Goal: Task Accomplishment & Management: Manage account settings

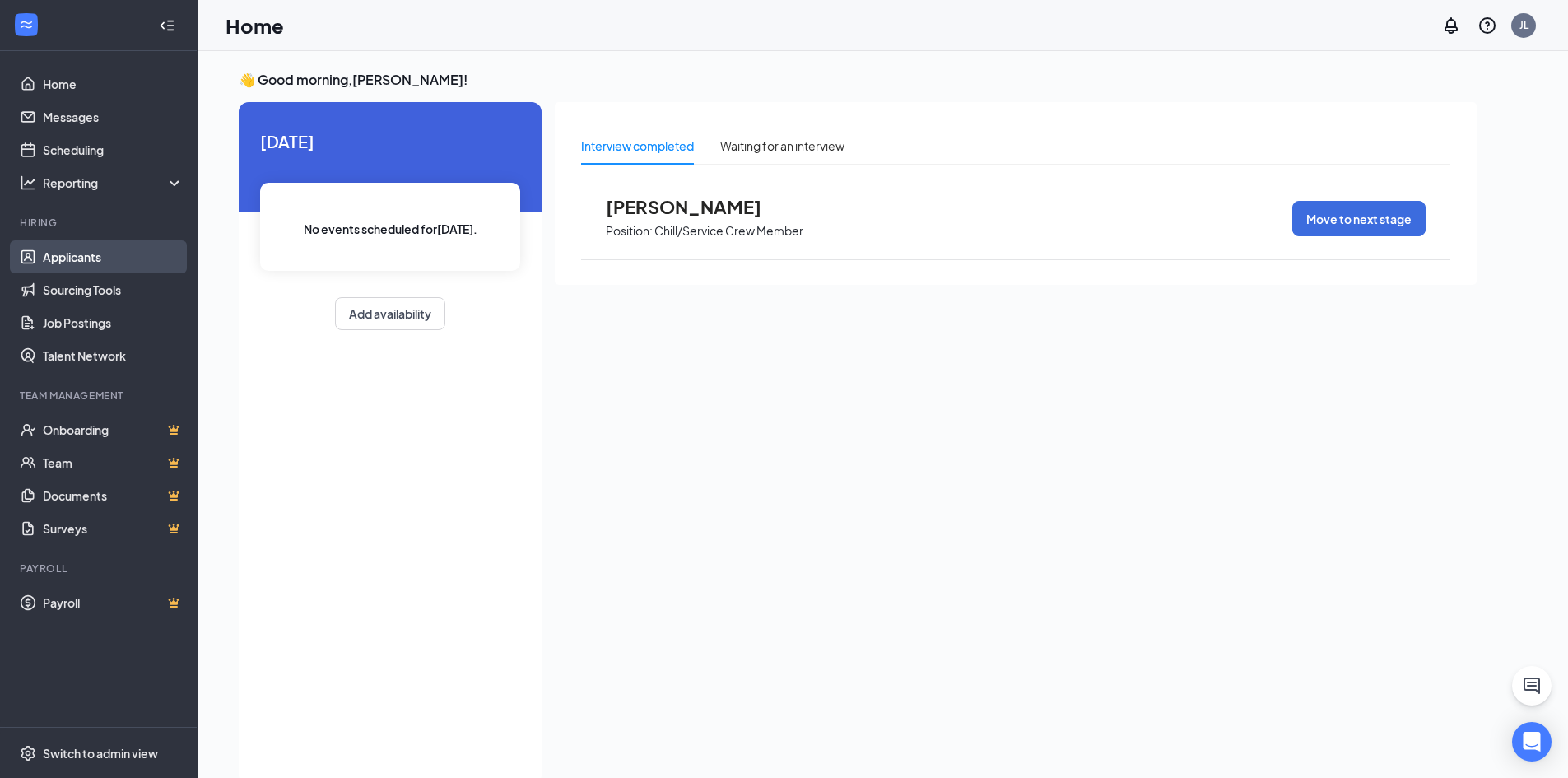
click at [112, 261] on link "Applicants" at bounding box center [113, 257] width 141 height 33
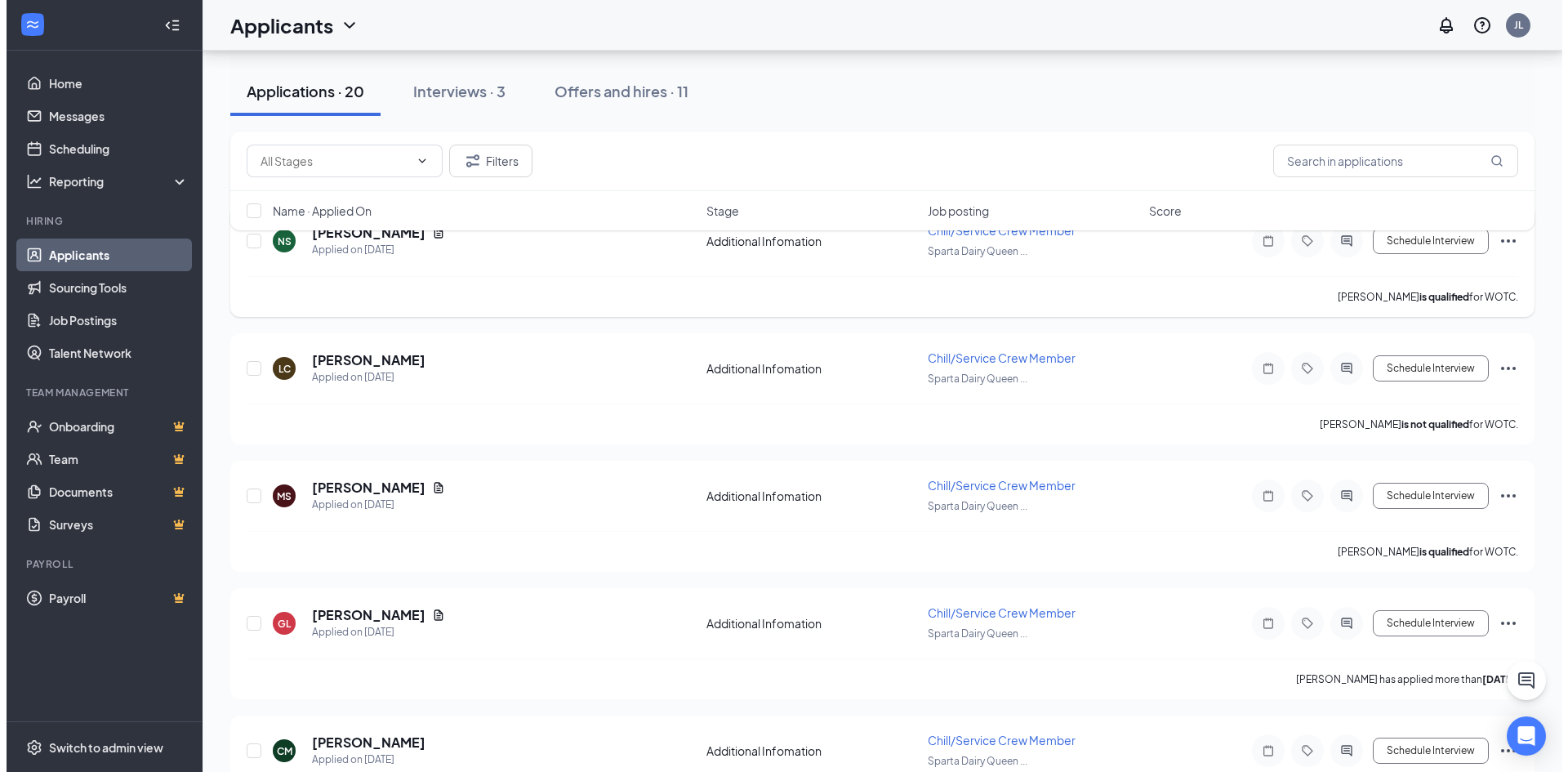
scroll to position [82, 0]
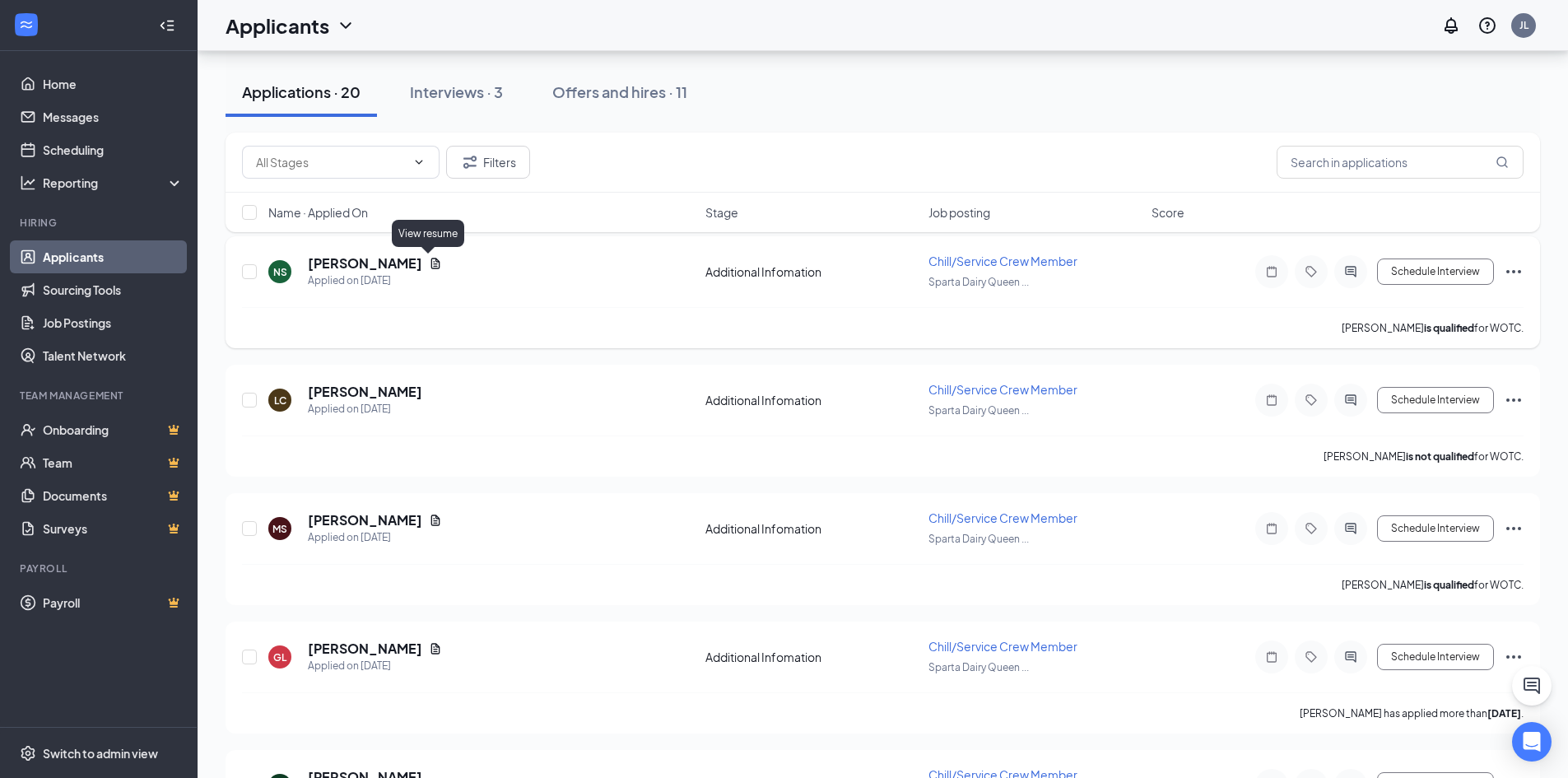
click at [431, 261] on icon "Document" at bounding box center [436, 263] width 9 height 11
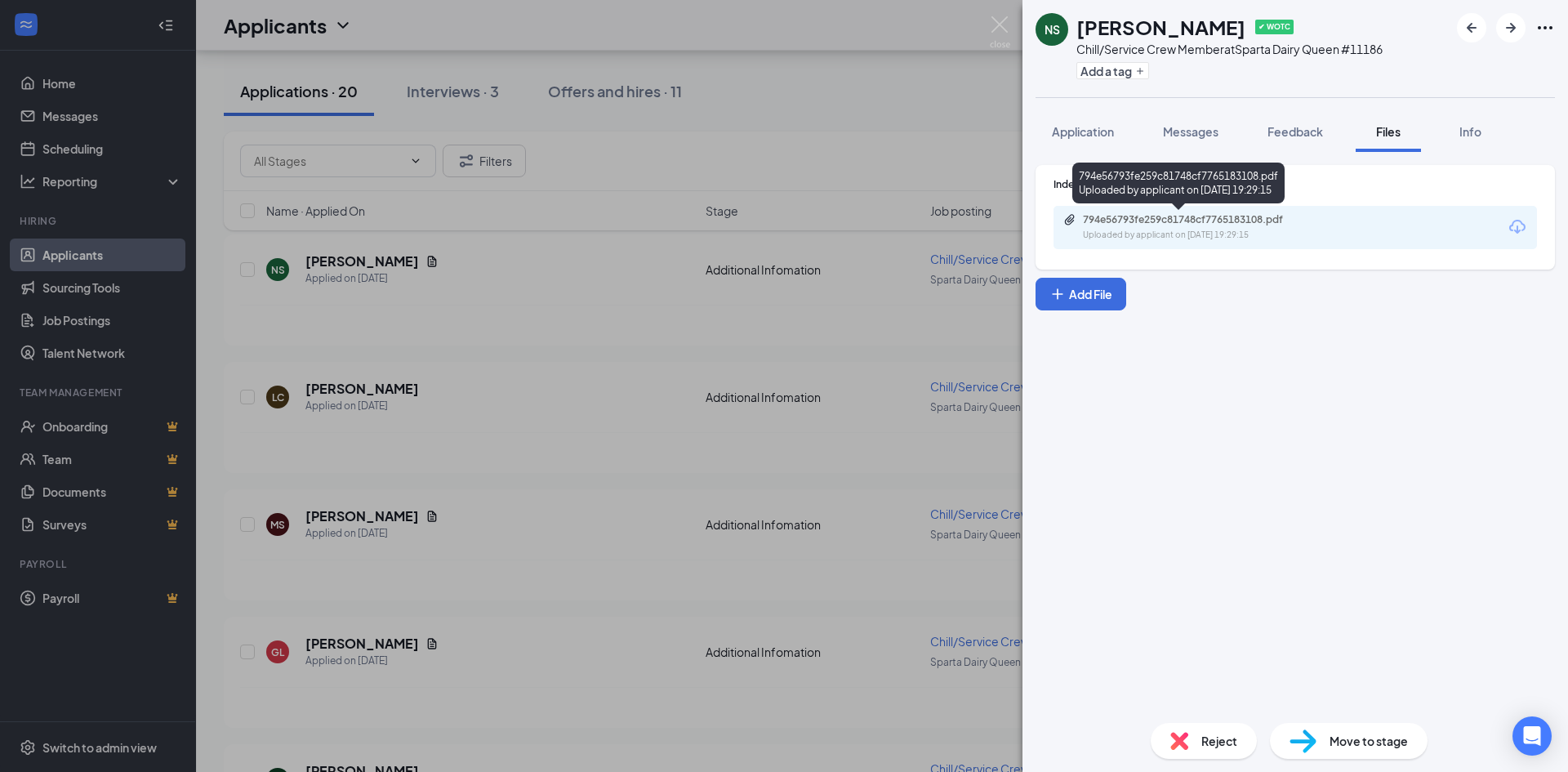
click at [1188, 232] on div "Uploaded by applicant on [DATE] 19:29:15" at bounding box center [1206, 235] width 245 height 14
click at [1175, 740] on img at bounding box center [1180, 741] width 18 height 18
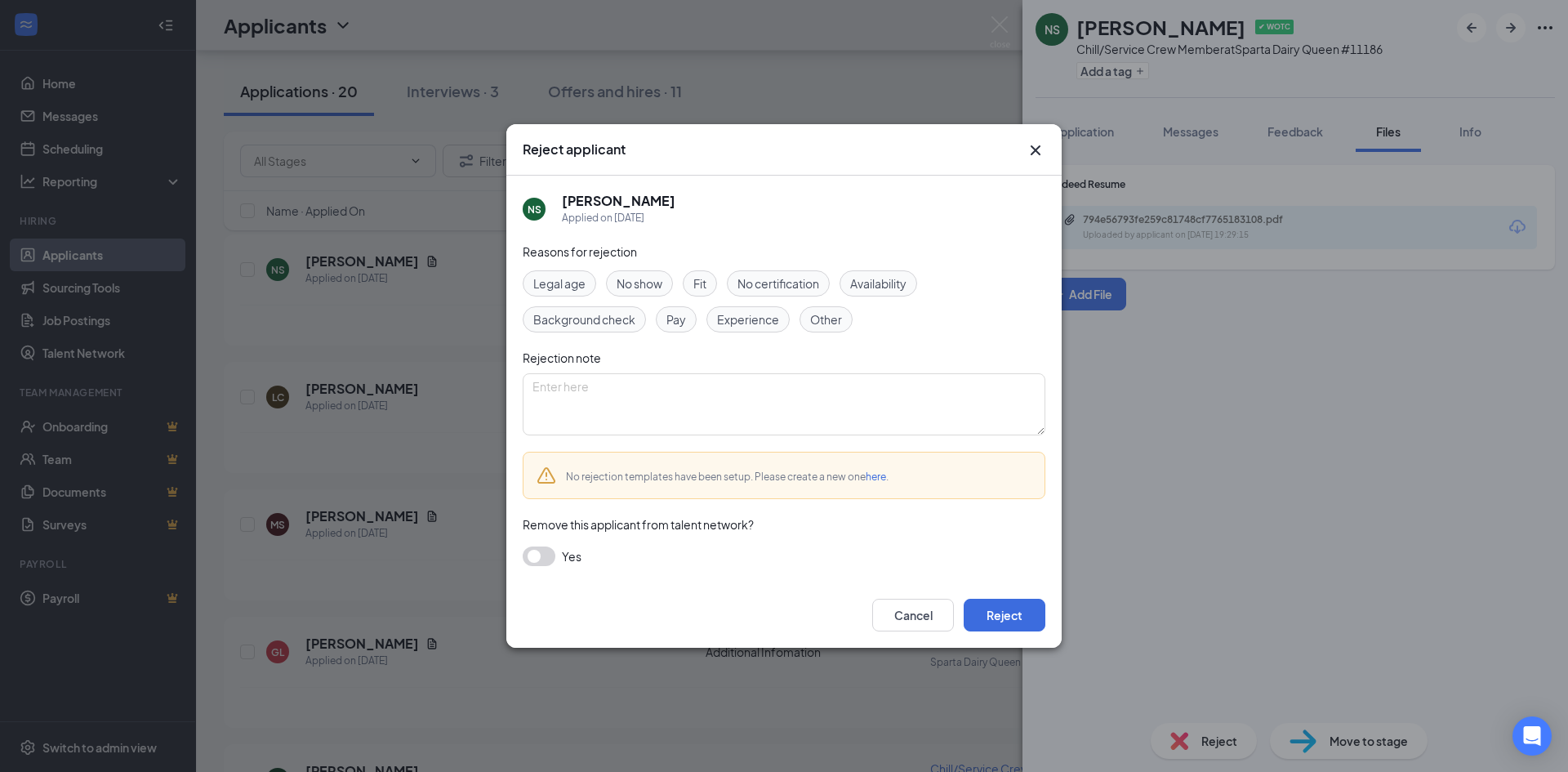
click at [548, 561] on button "button" at bounding box center [539, 557] width 32 height 20
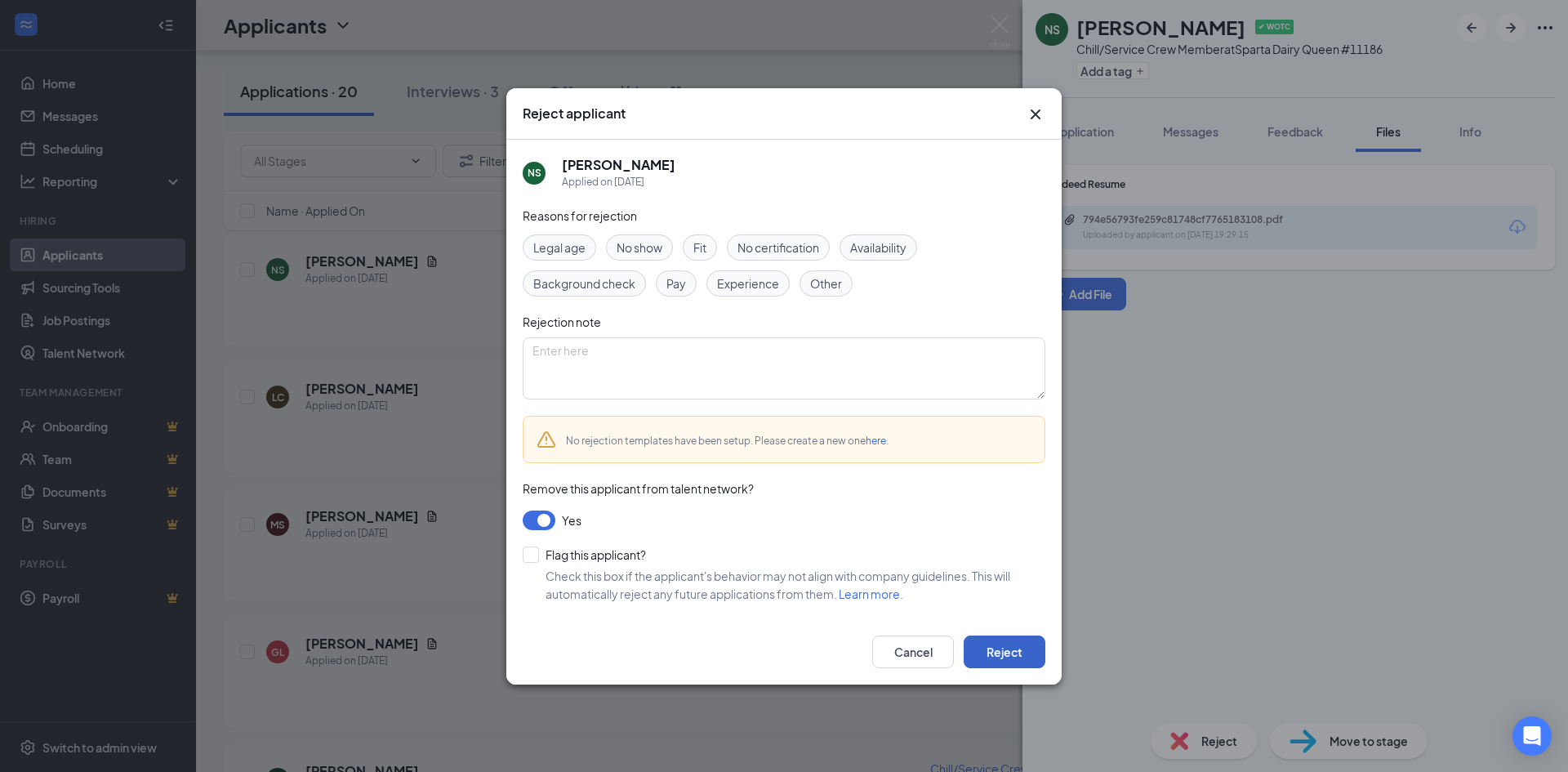
click at [1031, 652] on button "Reject" at bounding box center [1004, 652] width 82 height 32
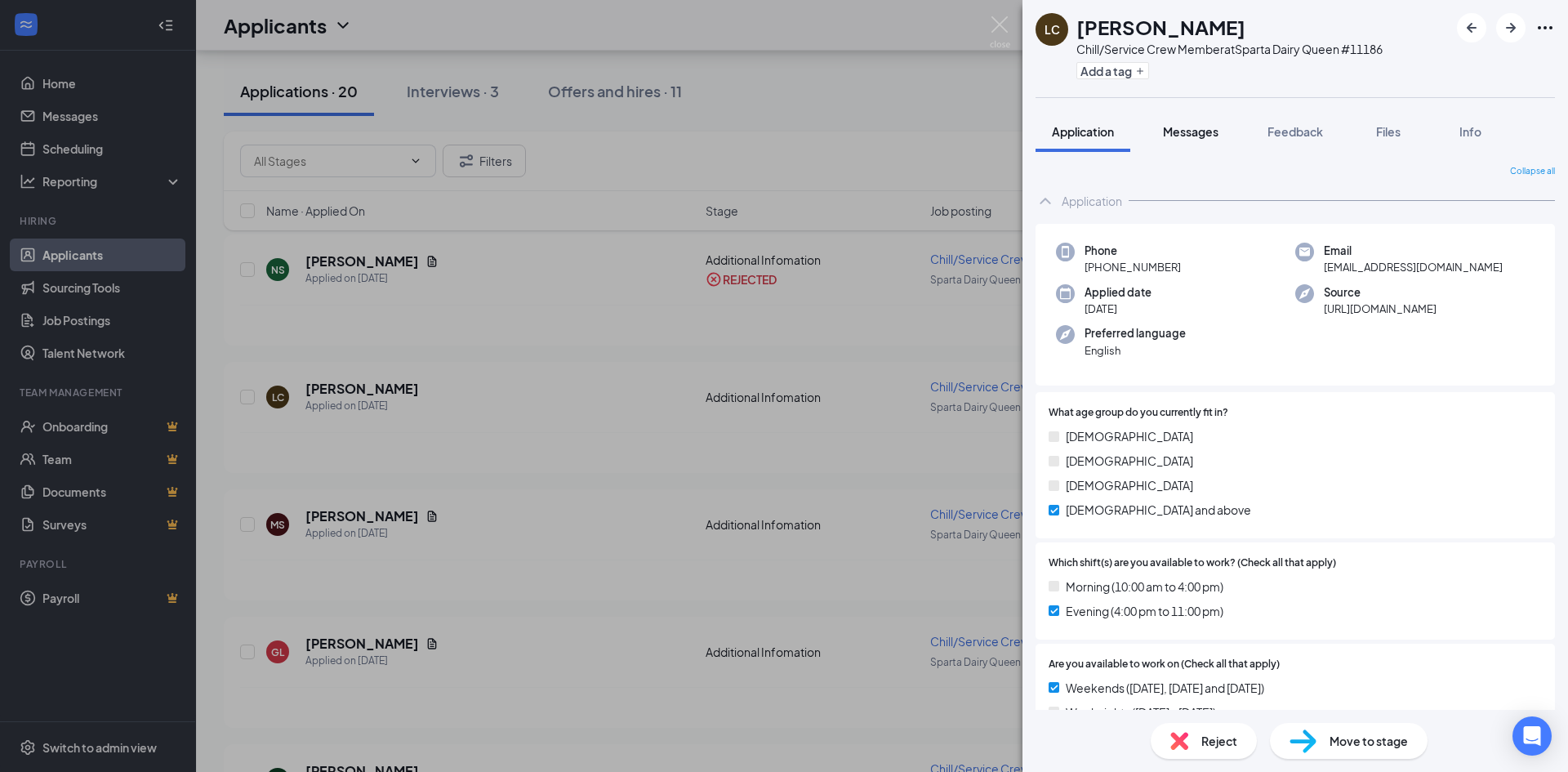
click at [1180, 139] on div "Messages" at bounding box center [1192, 132] width 56 height 16
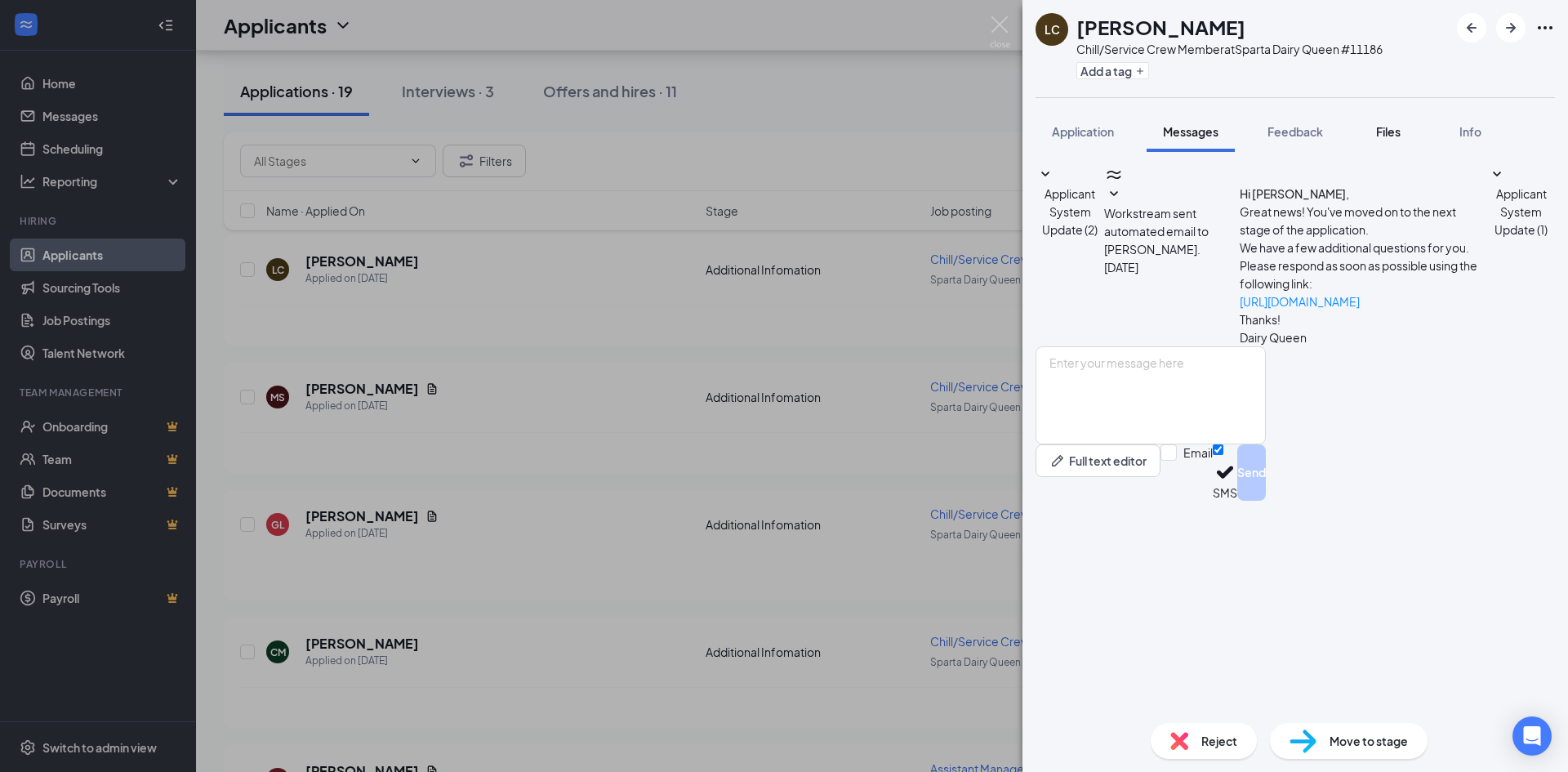
click at [1385, 130] on span "Files" at bounding box center [1388, 132] width 24 height 14
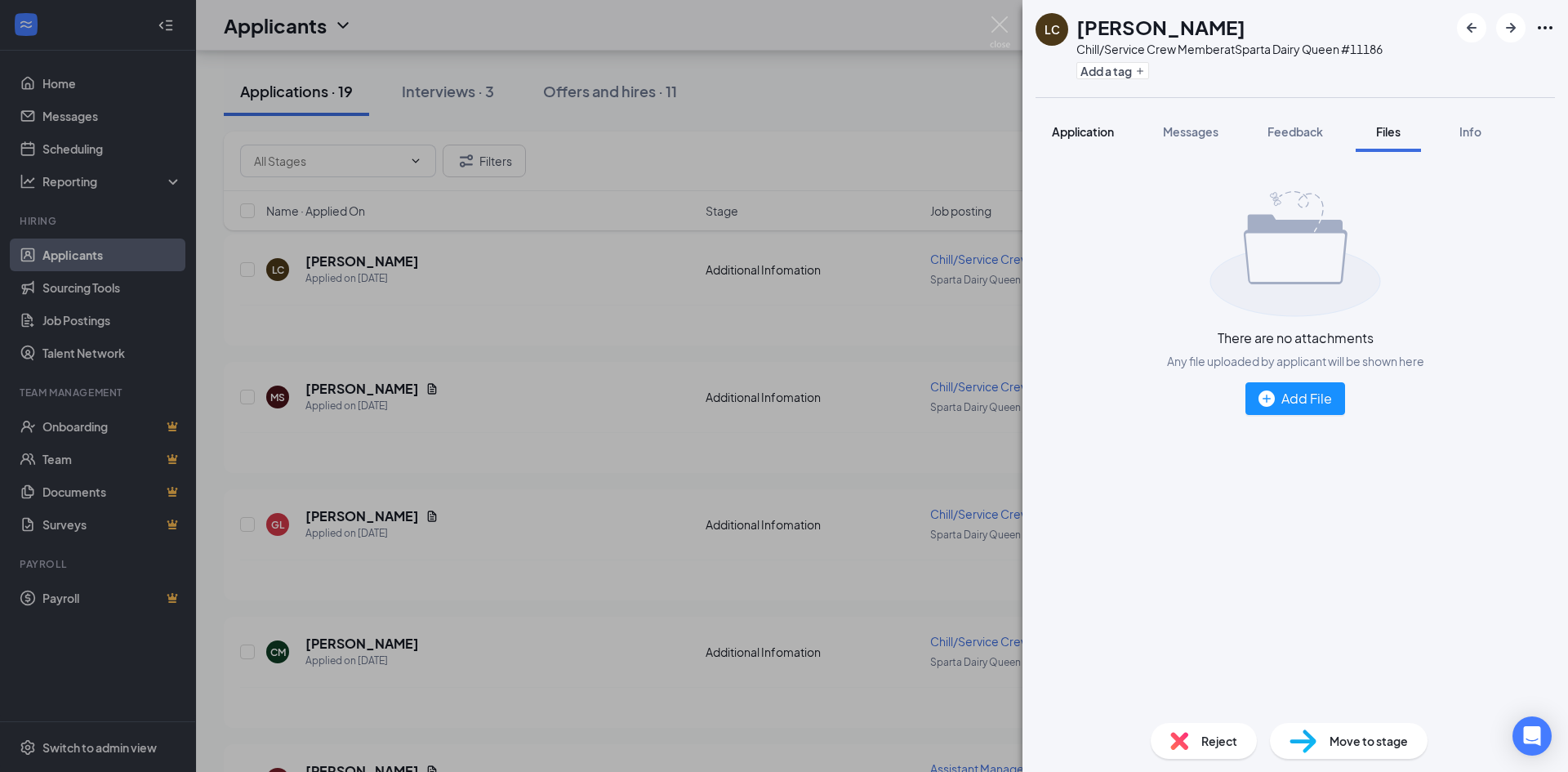
click at [1063, 138] on span "Application" at bounding box center [1083, 132] width 62 height 14
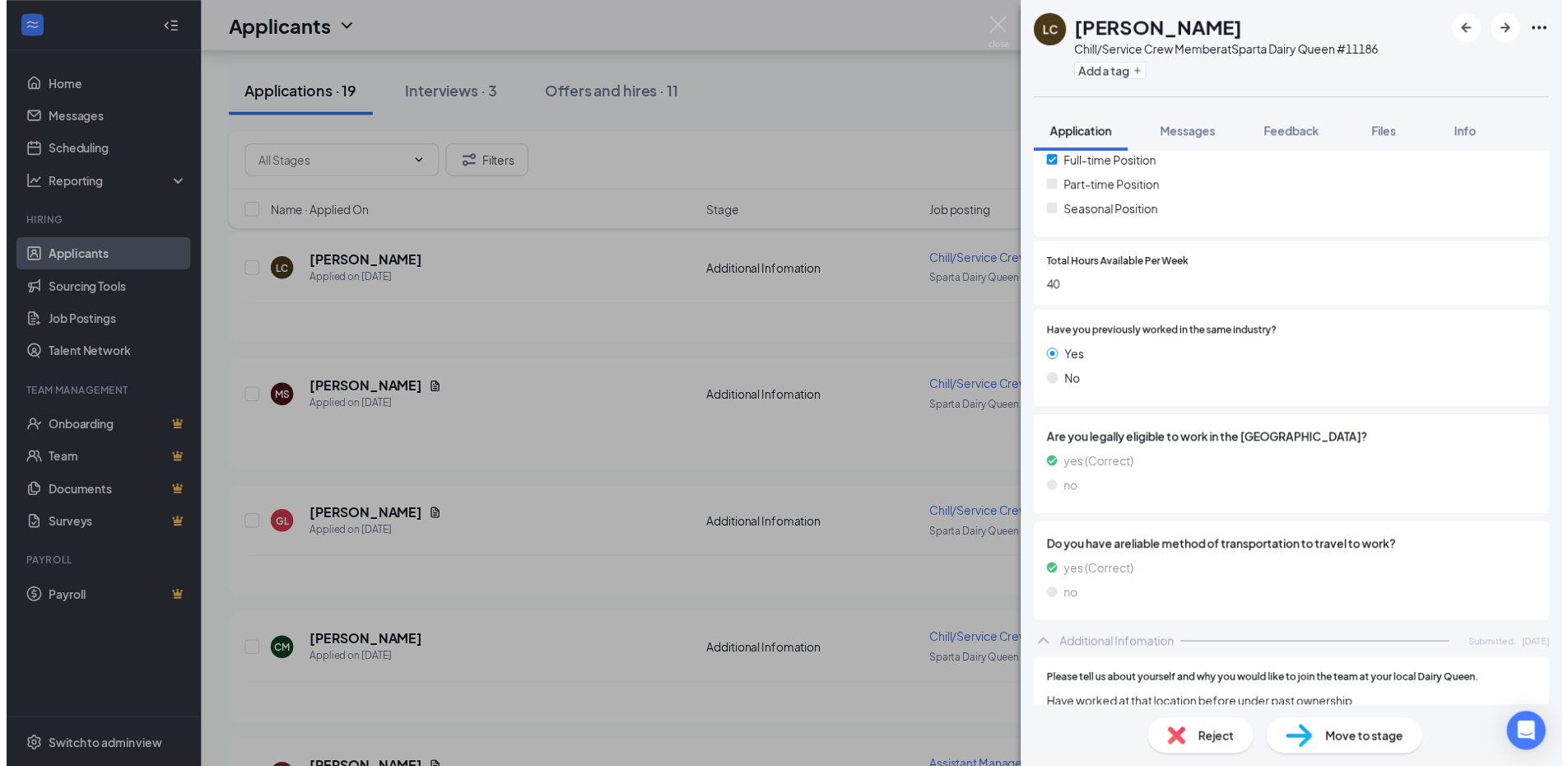
scroll to position [659, 0]
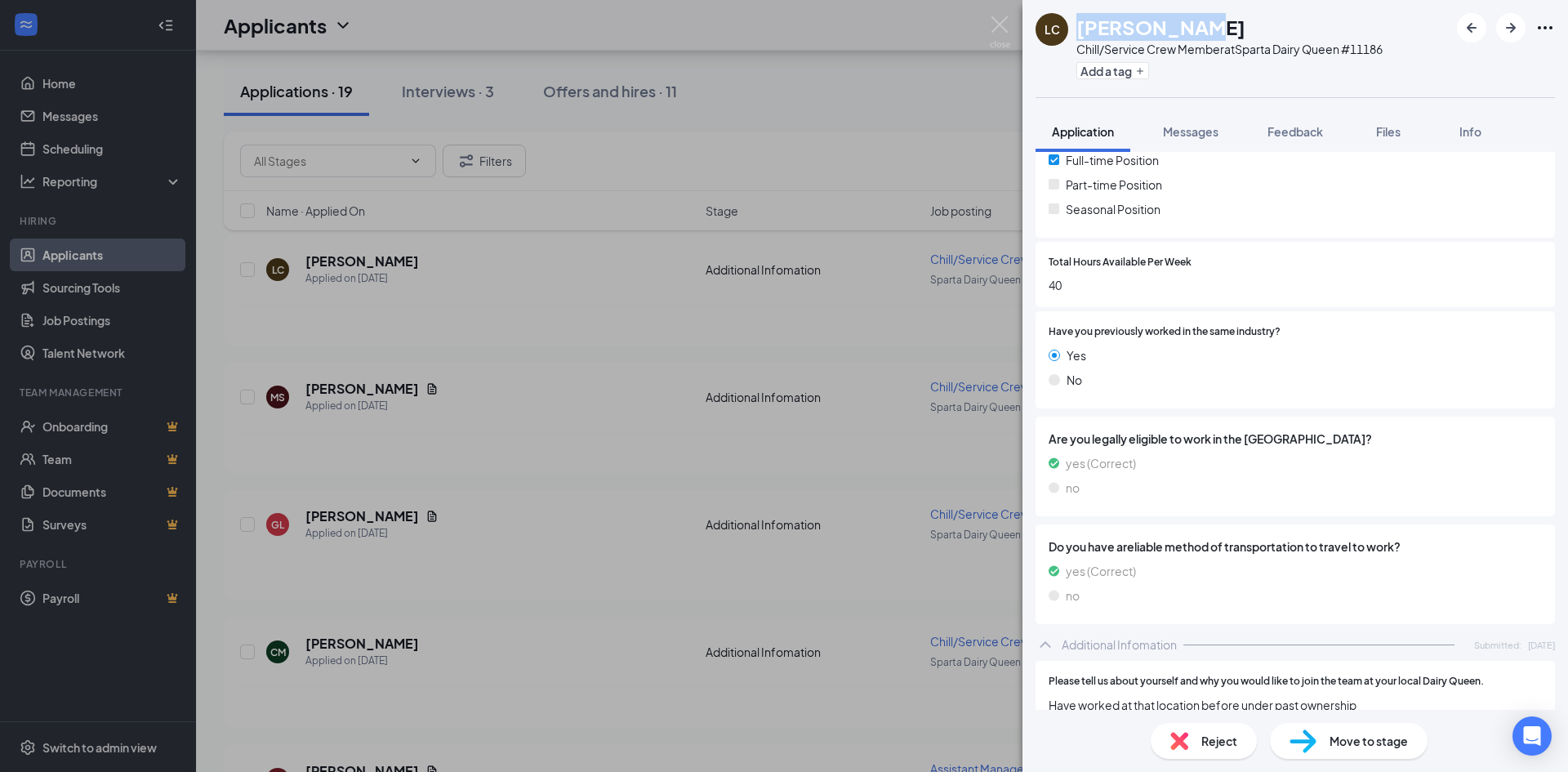
drag, startPoint x: 1201, startPoint y: 26, endPoint x: 1077, endPoint y: 36, distance: 124.4
click at [1077, 36] on div "[PERSON_NAME]" at bounding box center [1229, 27] width 306 height 28
copy h1 "[PERSON_NAME]"
click at [826, 129] on div "[PERSON_NAME]/Service Crew Member at Sparta Dairy Queen #11186 Add a tag Applic…" at bounding box center [784, 386] width 1568 height 772
click at [991, 38] on img at bounding box center [1000, 32] width 21 height 32
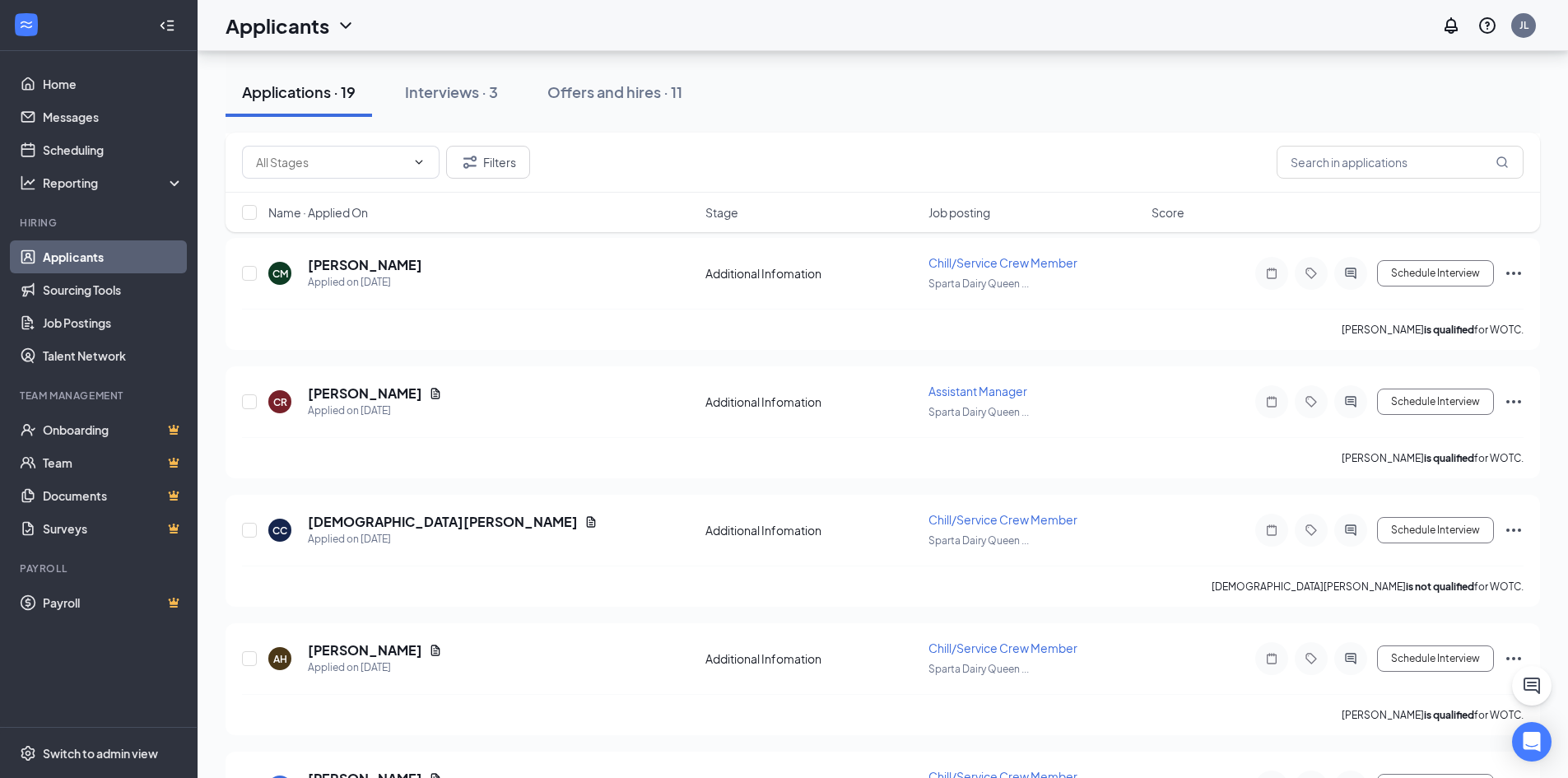
scroll to position [576, 0]
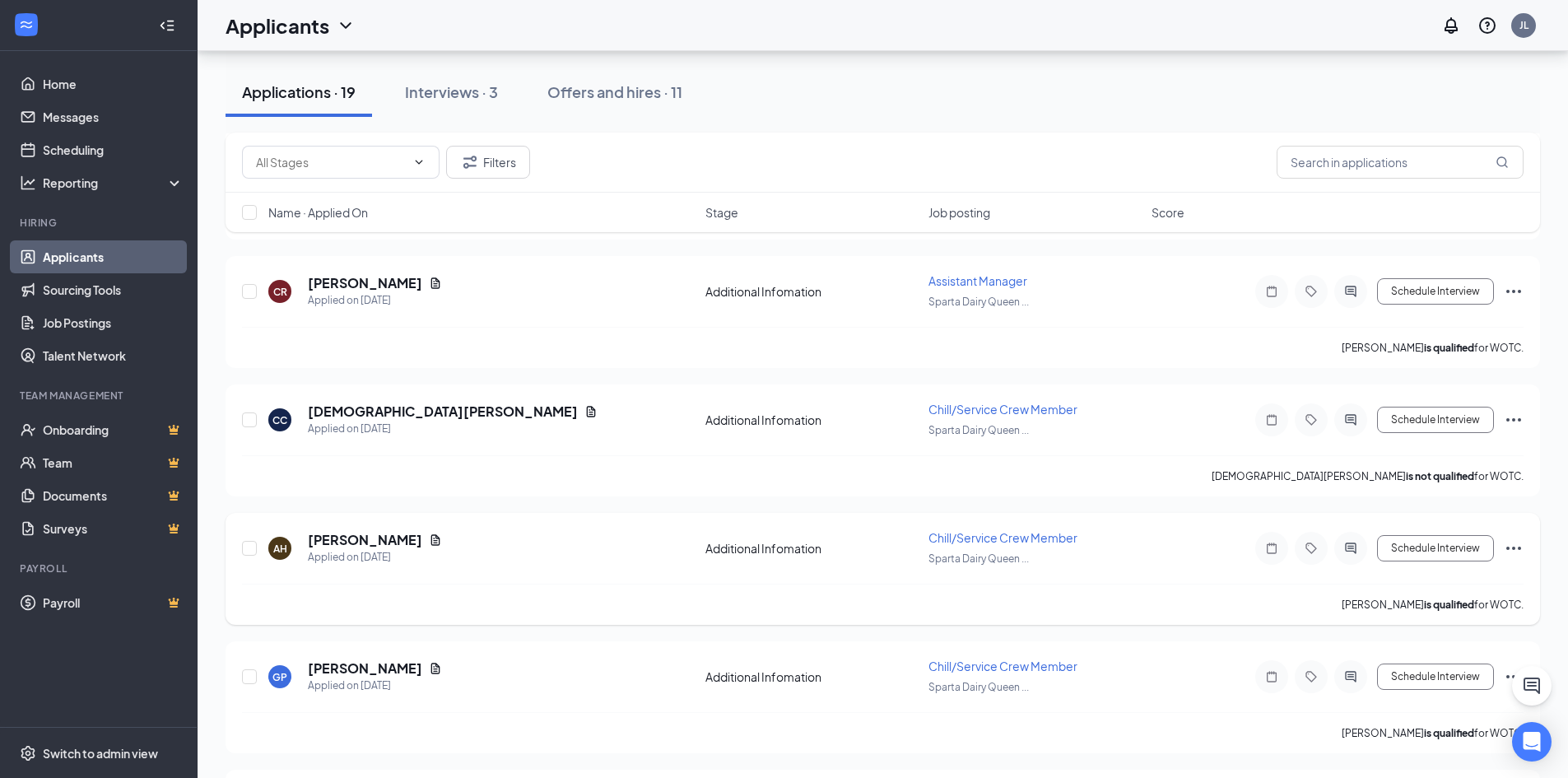
click at [1515, 554] on icon "Ellipses" at bounding box center [1514, 548] width 20 height 20
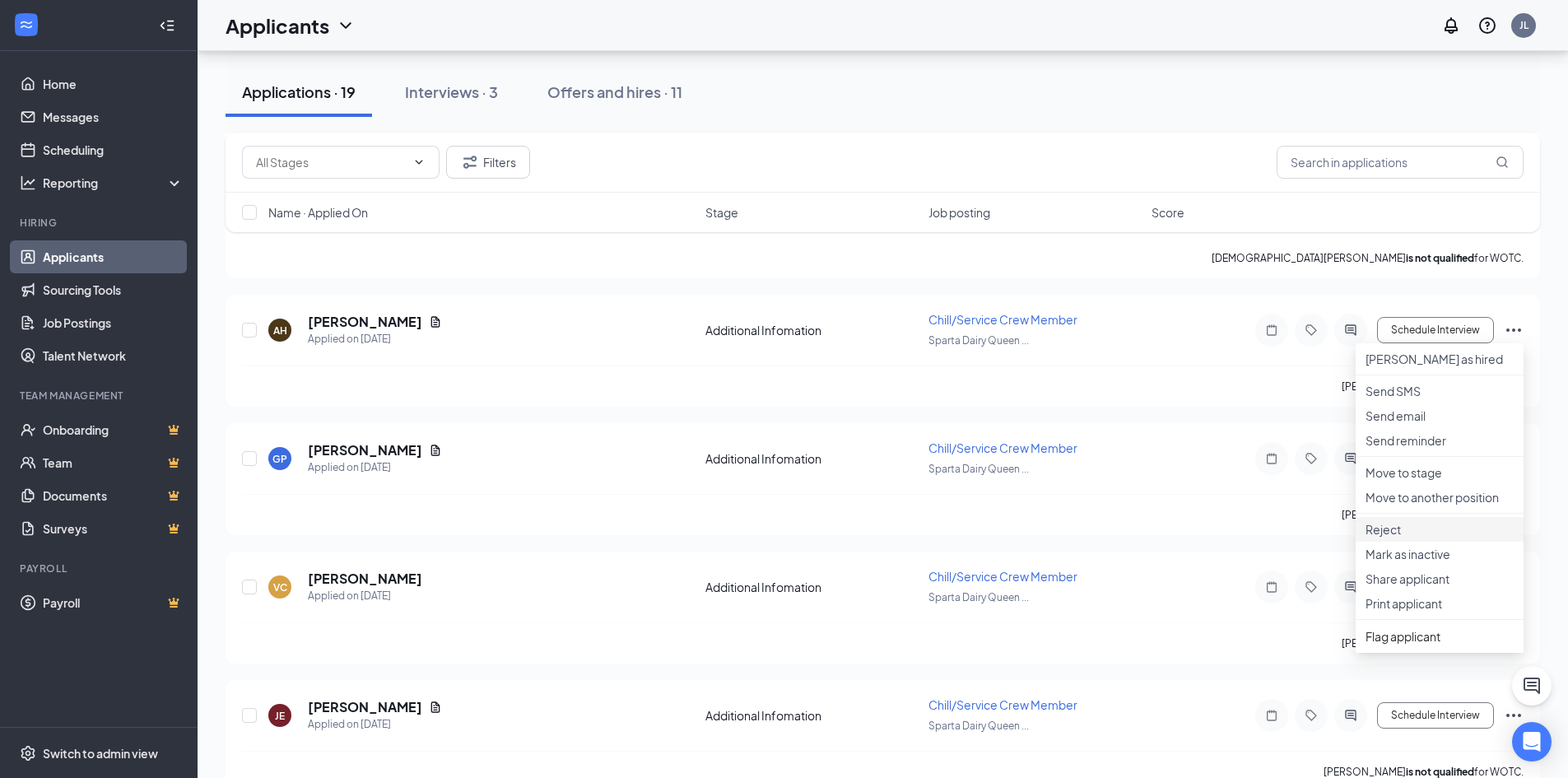
scroll to position [823, 0]
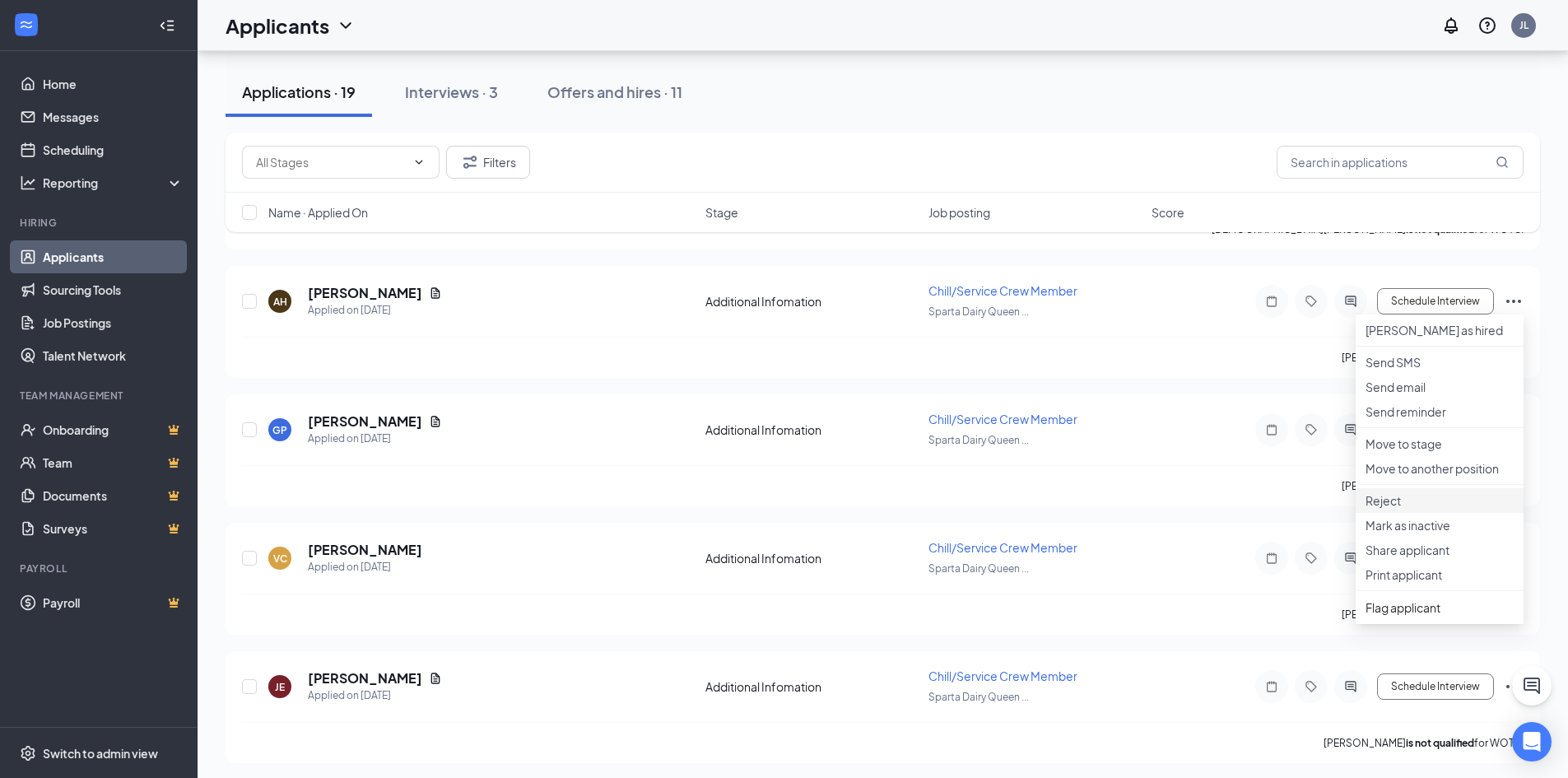
click at [1421, 509] on p "Reject" at bounding box center [1439, 500] width 148 height 16
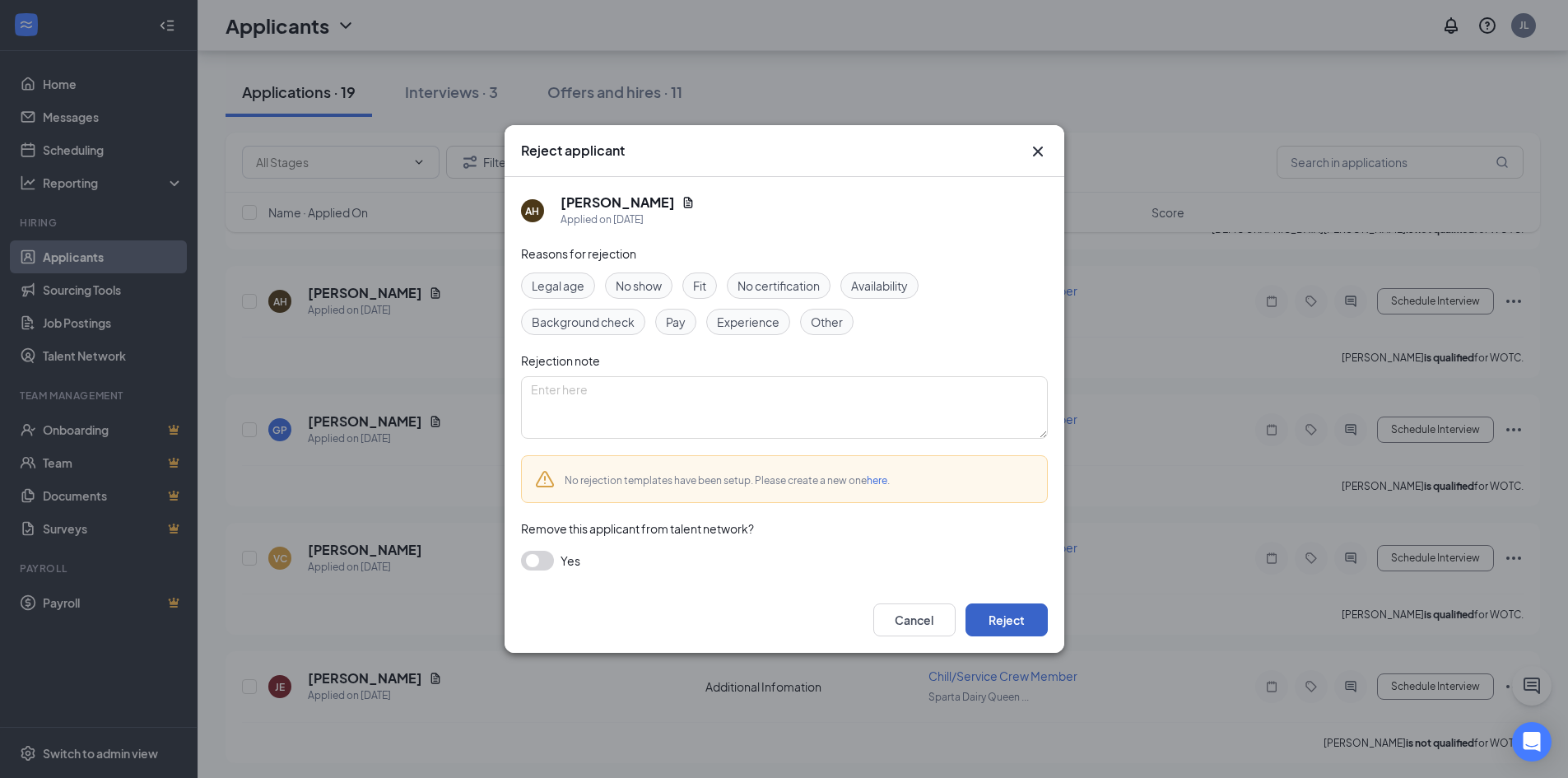
click at [974, 618] on button "Reject" at bounding box center [1006, 620] width 83 height 33
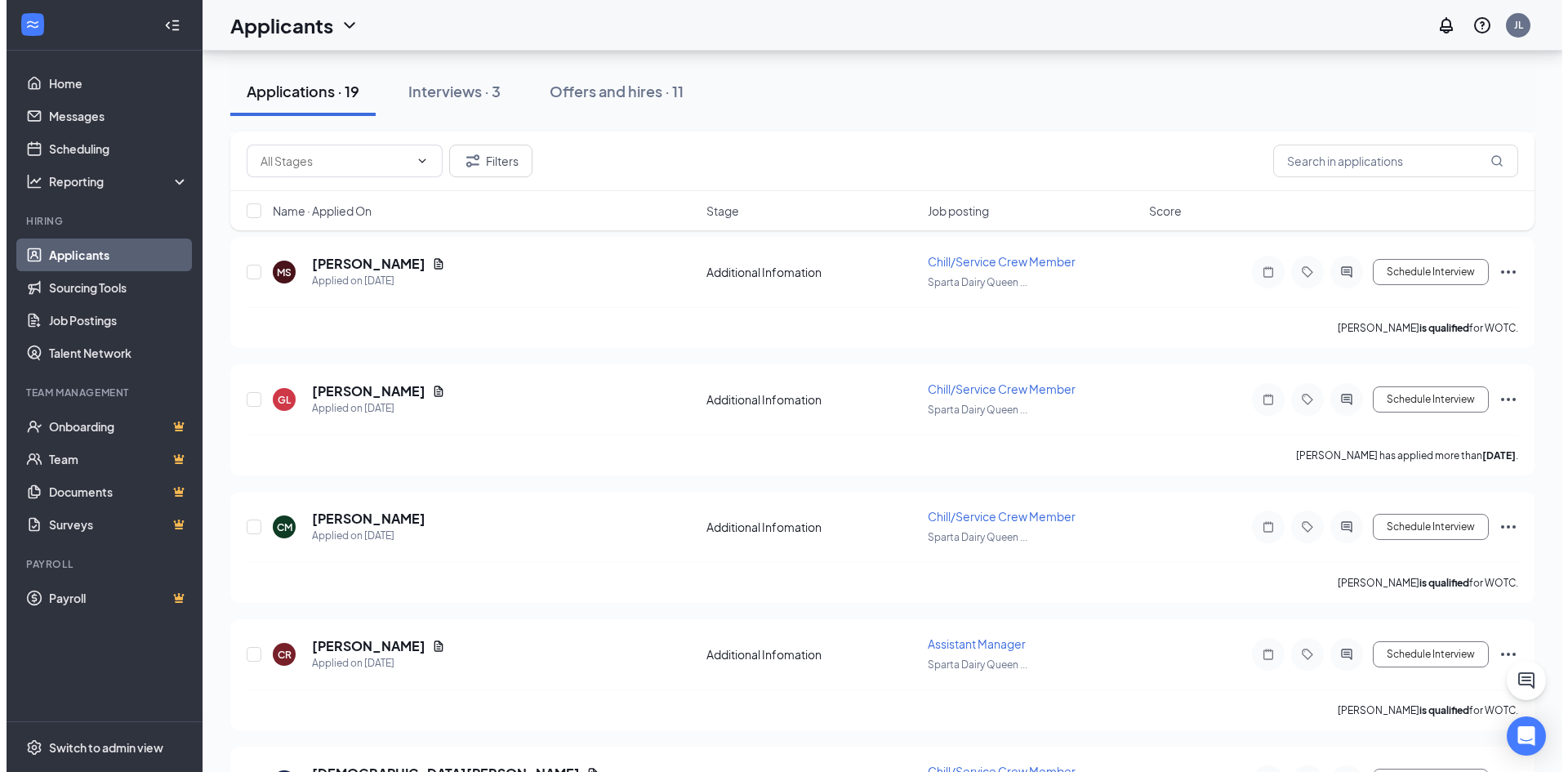
scroll to position [0, 0]
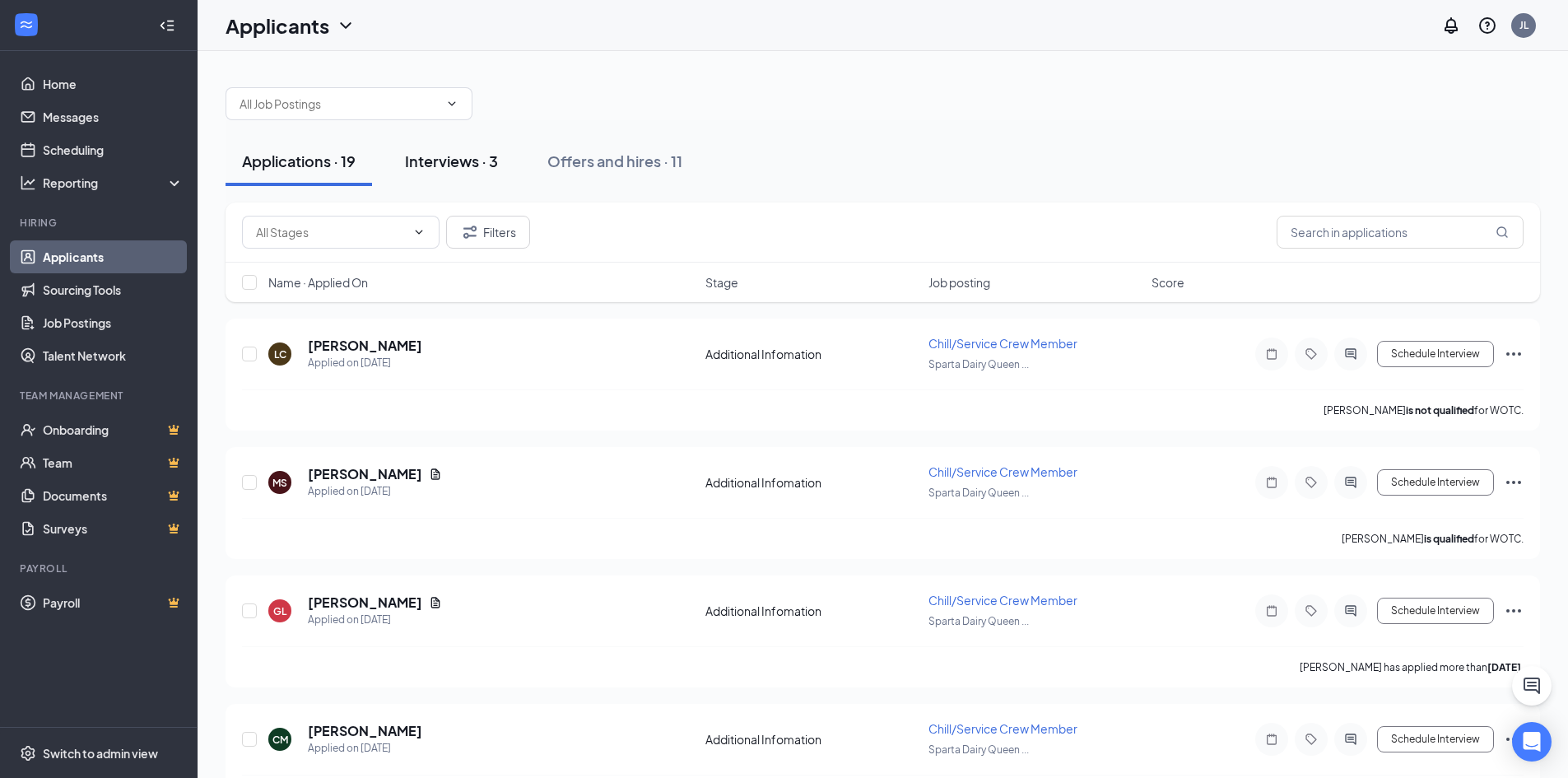
click at [444, 163] on div "Interviews · 3" at bounding box center [451, 161] width 93 height 21
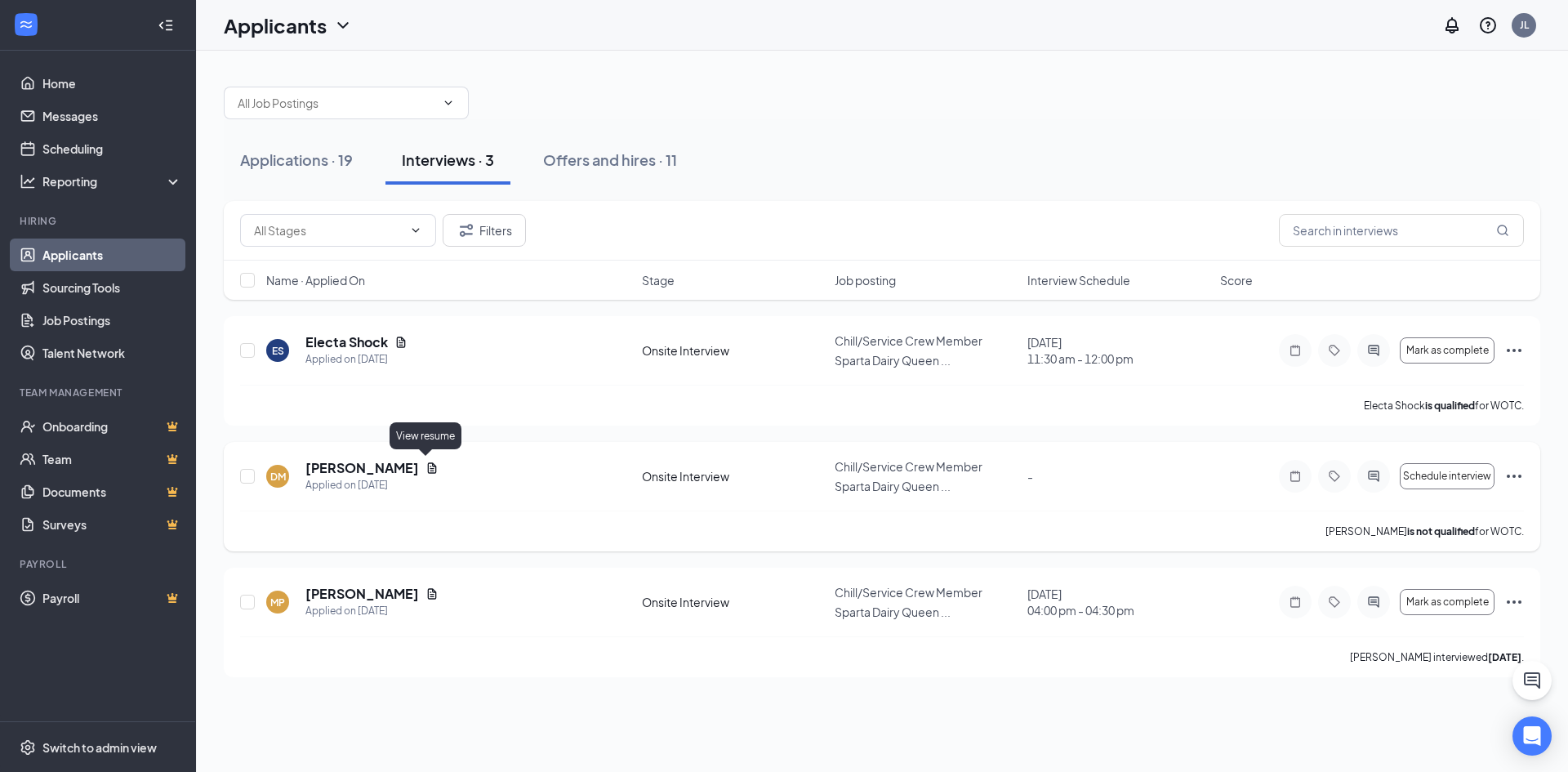
click at [426, 468] on icon "Document" at bounding box center [432, 468] width 14 height 14
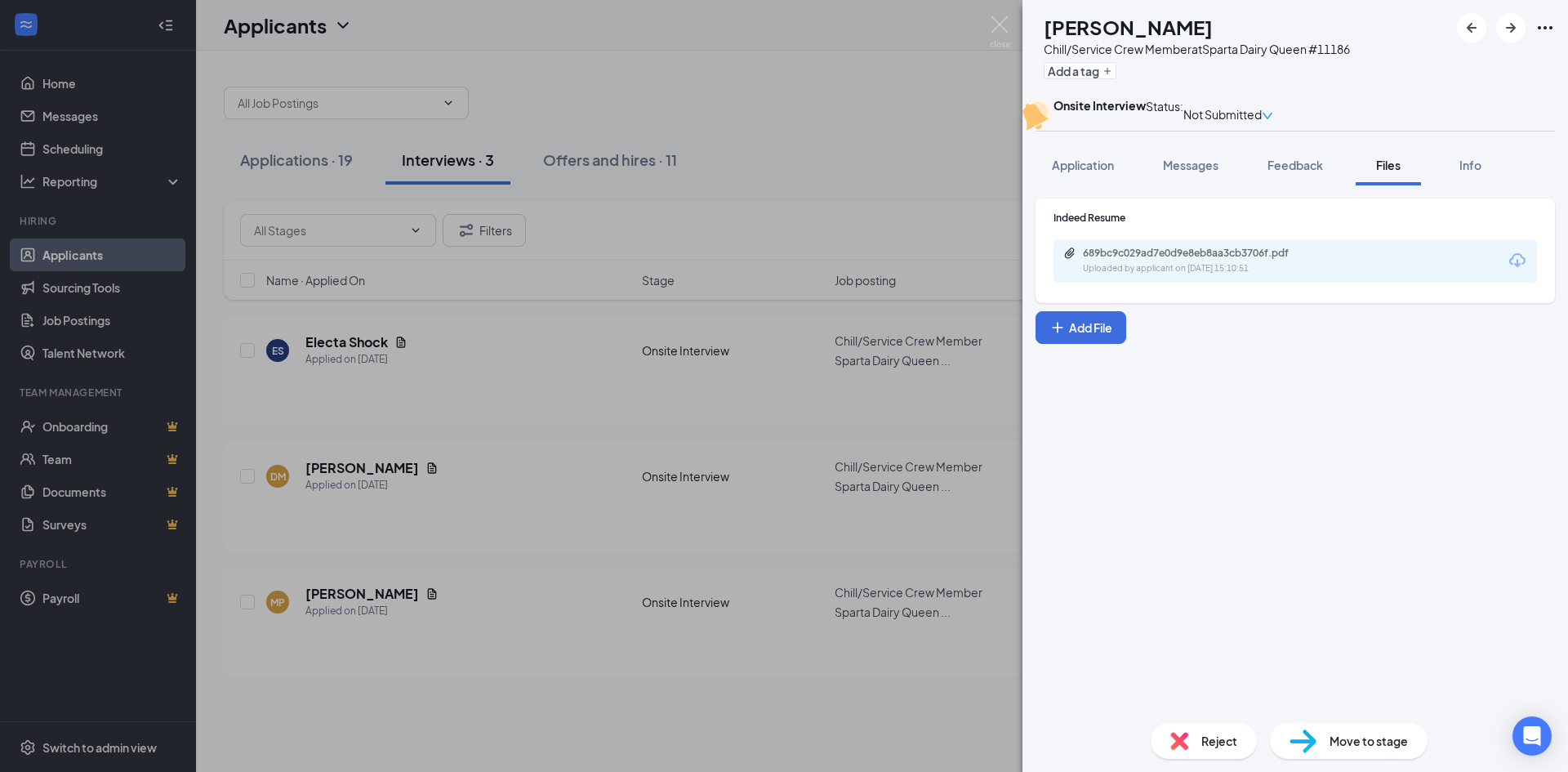
click at [638, 482] on div "[PERSON_NAME] Chill/Service Crew Member at Sparta Dairy Queen #11186 Add a tag …" at bounding box center [784, 386] width 1568 height 772
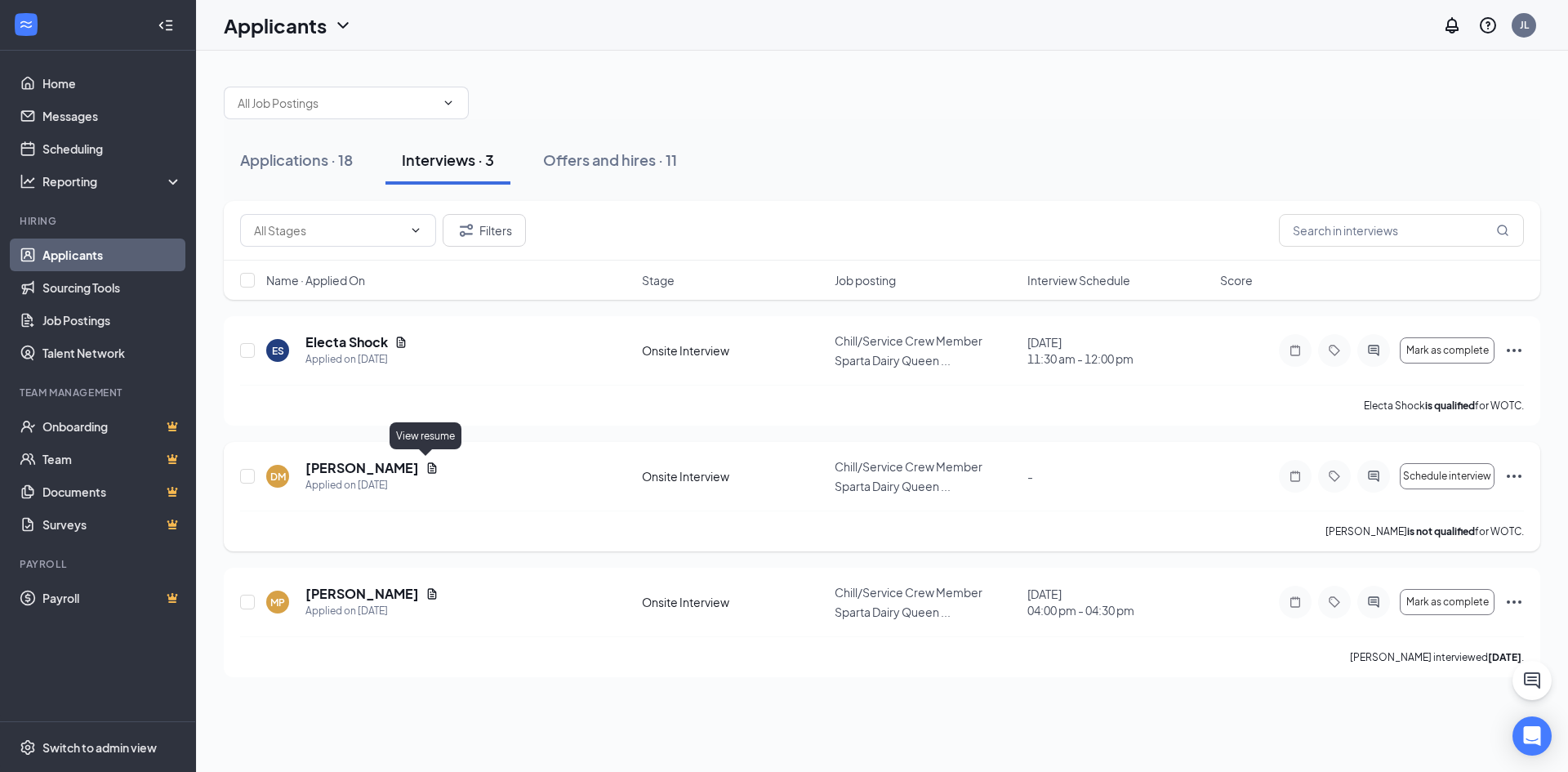
click at [428, 462] on icon "Document" at bounding box center [432, 468] width 9 height 11
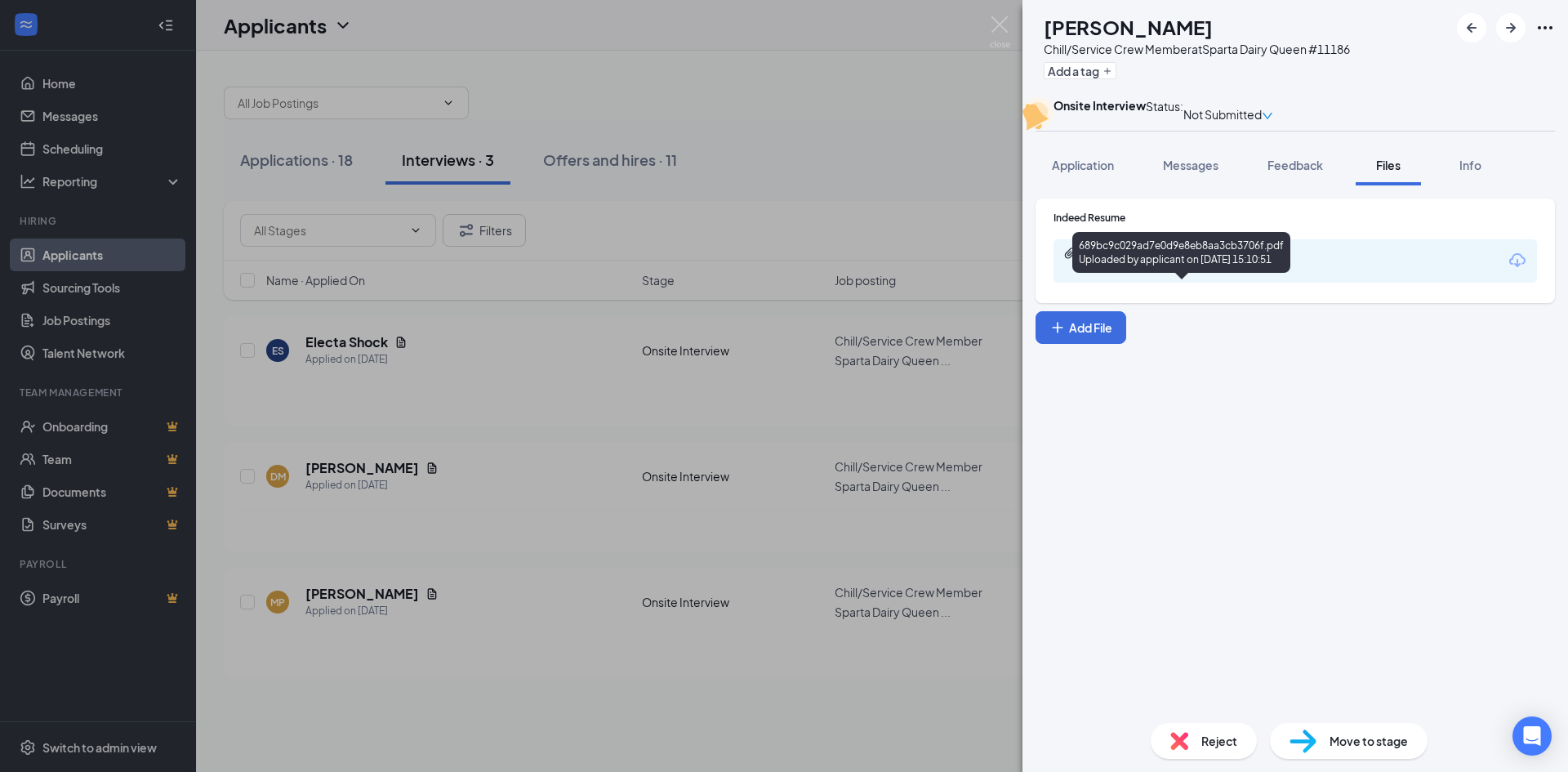
click at [1195, 259] on div "689bc9c029ad7e0d9e8eb8aa3cb3706f.pdf" at bounding box center [1198, 253] width 229 height 14
drag, startPoint x: 725, startPoint y: 368, endPoint x: 748, endPoint y: 369, distance: 23.0
click at [727, 371] on div "[PERSON_NAME] Chill/Service Crew Member at Sparta Dairy Queen #11186 Add a tag …" at bounding box center [784, 386] width 1568 height 772
